Goal: Task Accomplishment & Management: Use online tool/utility

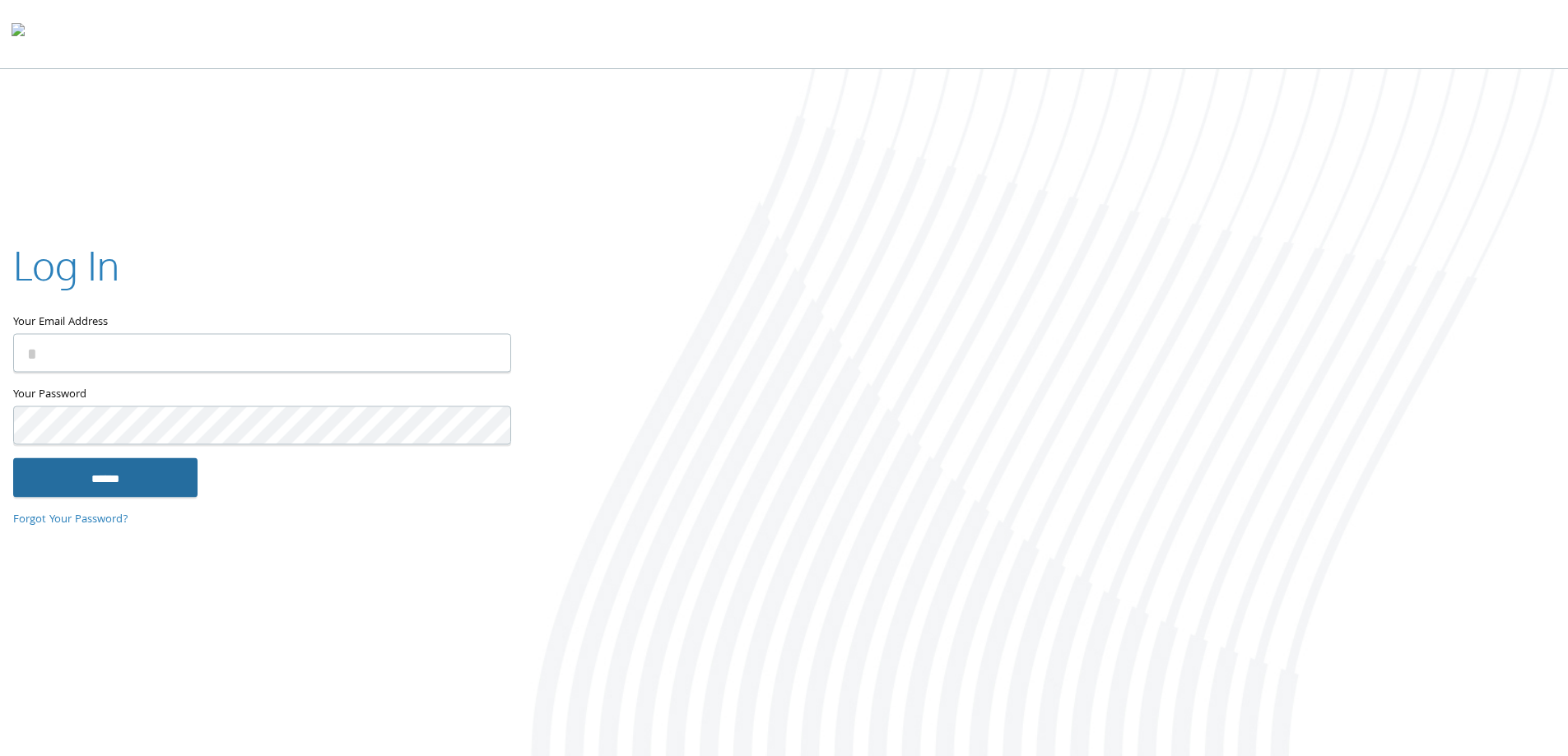
type input "**********"
click at [81, 477] on input "******" at bounding box center [105, 477] width 184 height 39
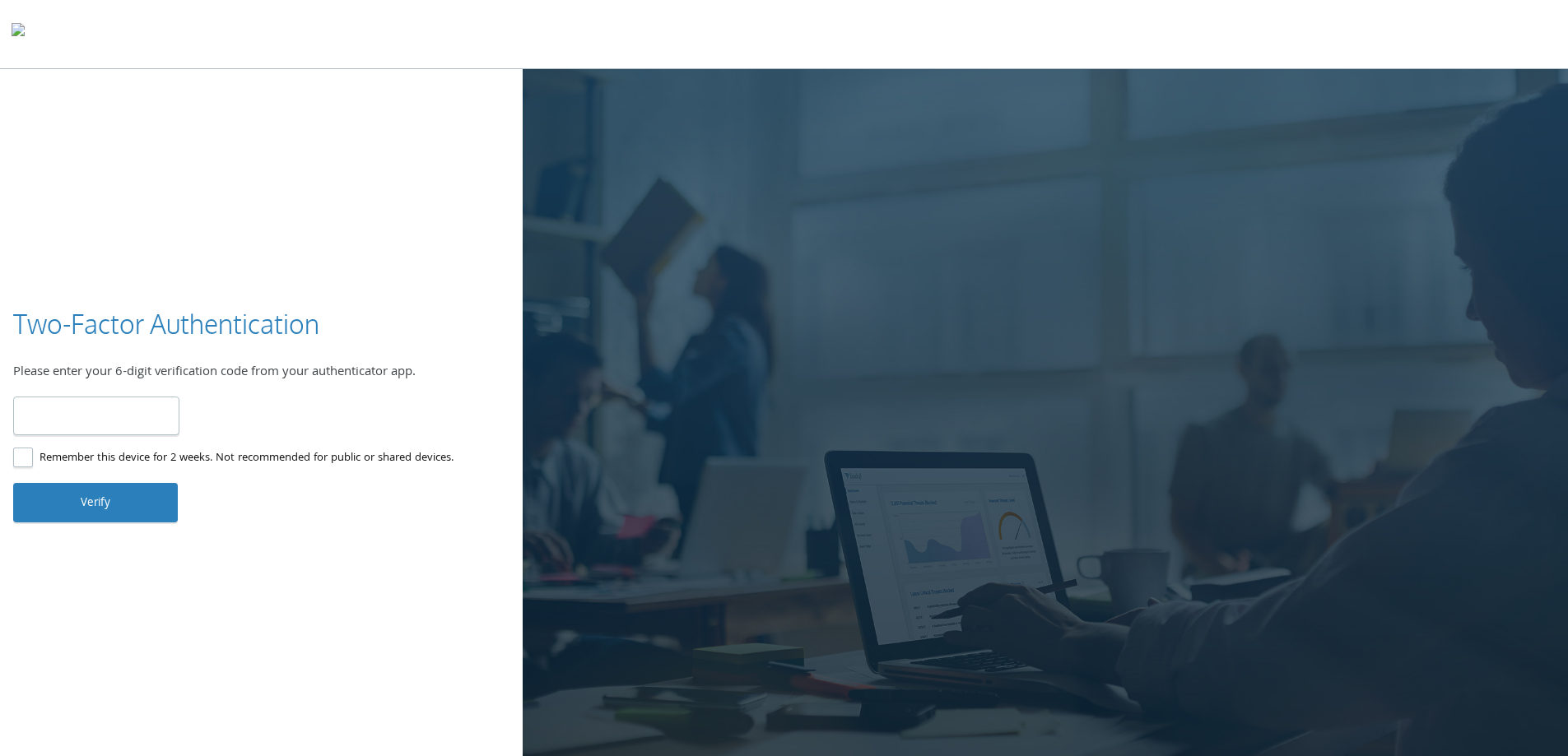
click at [103, 415] on input "number" at bounding box center [96, 415] width 166 height 39
type input "******"
